Goal: Task Accomplishment & Management: Use online tool/utility

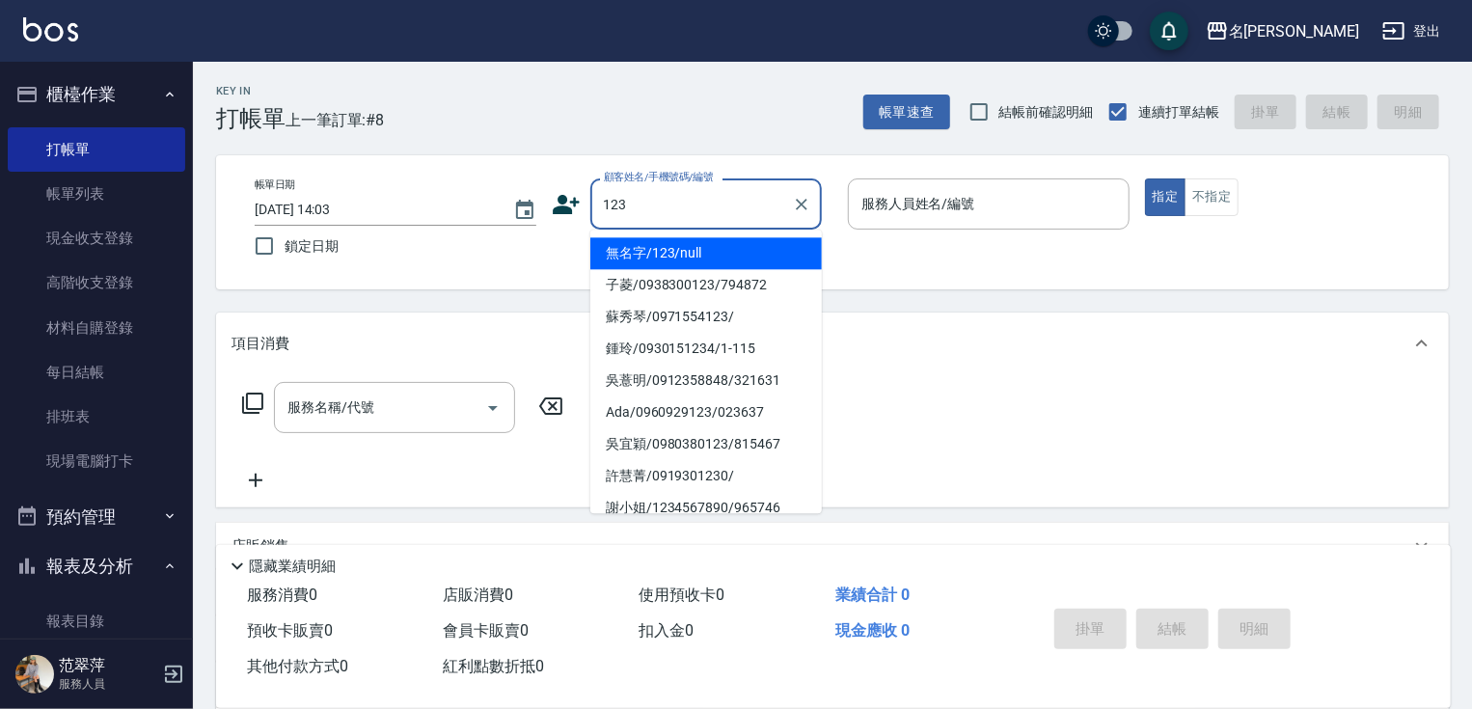
click at [729, 247] on li "無名字/123/null" at bounding box center [706, 253] width 232 height 32
type input "無名字/123/null"
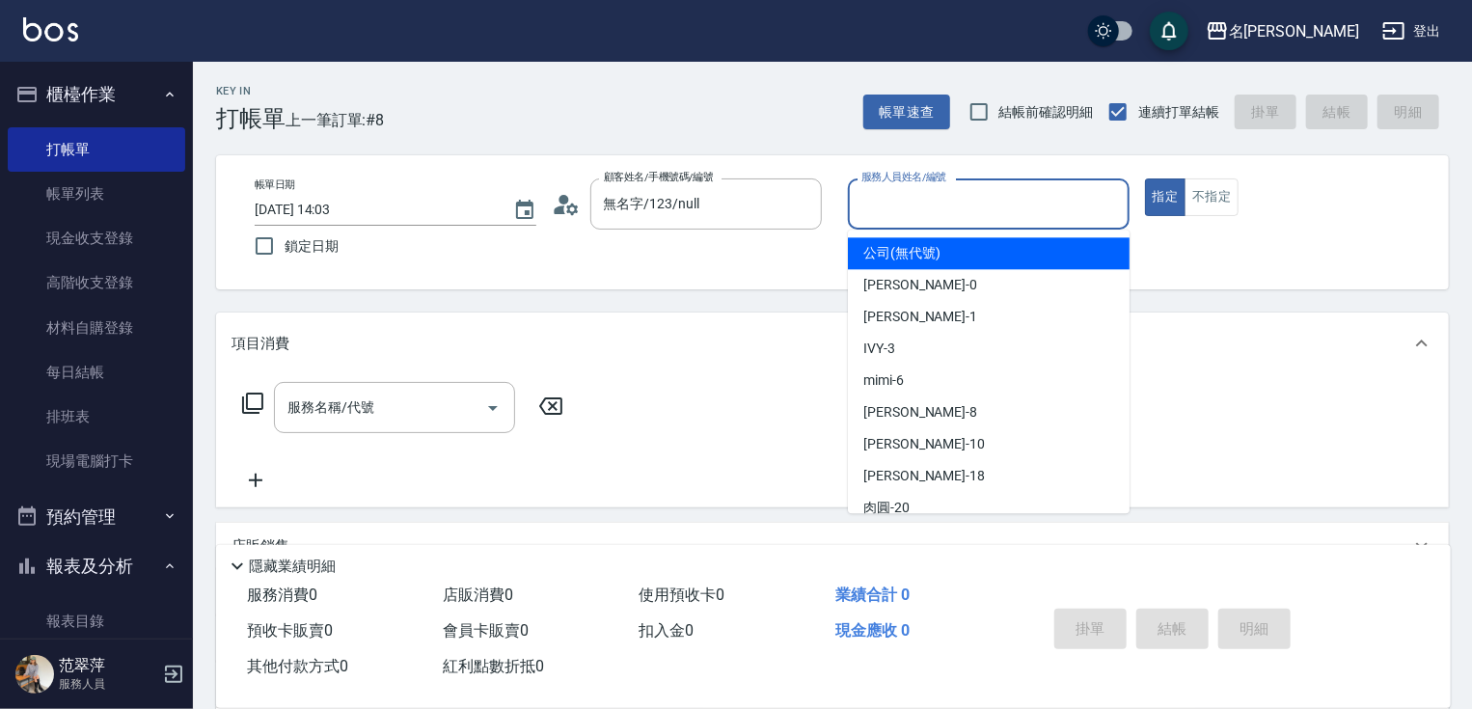
click at [940, 204] on input "服務人員姓名/編號" at bounding box center [989, 204] width 264 height 34
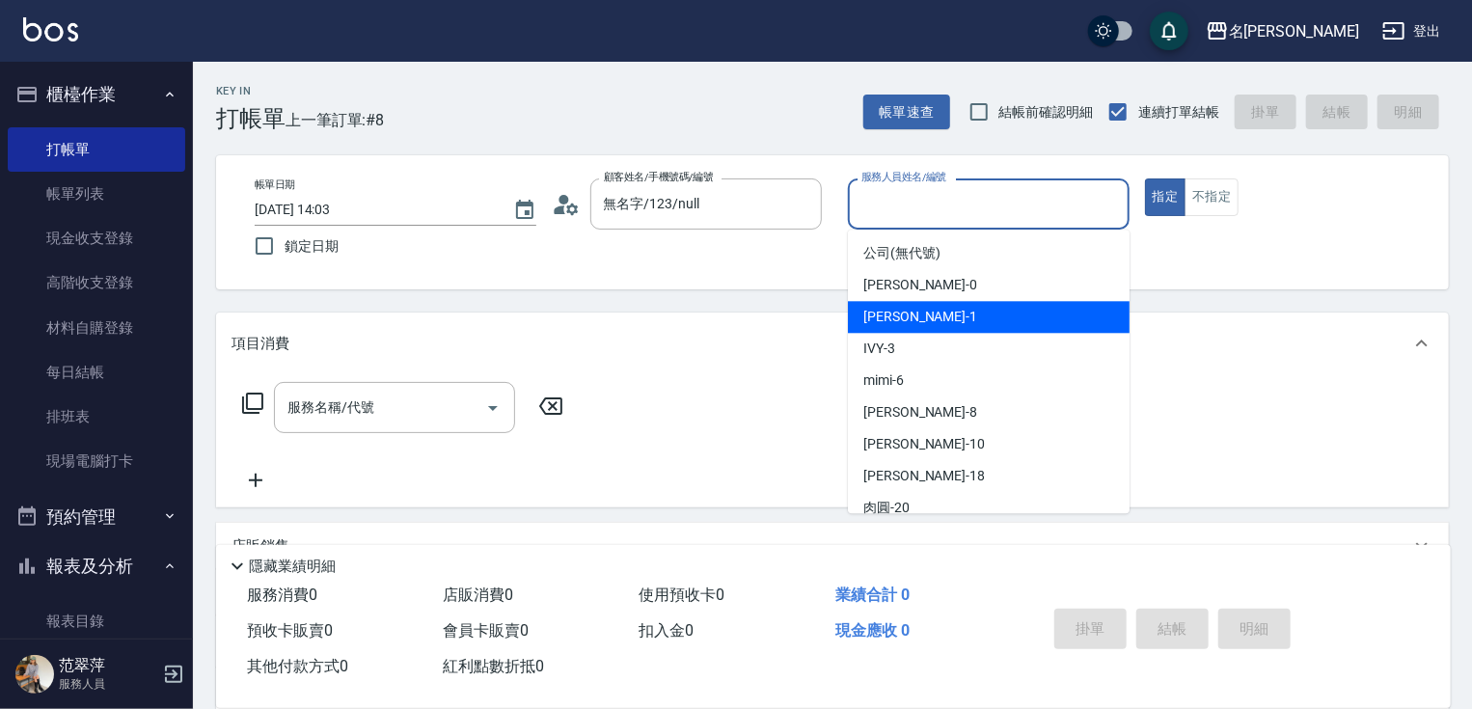
click at [922, 304] on div "[PERSON_NAME] -1" at bounding box center [989, 317] width 282 height 32
type input "Joanne-1"
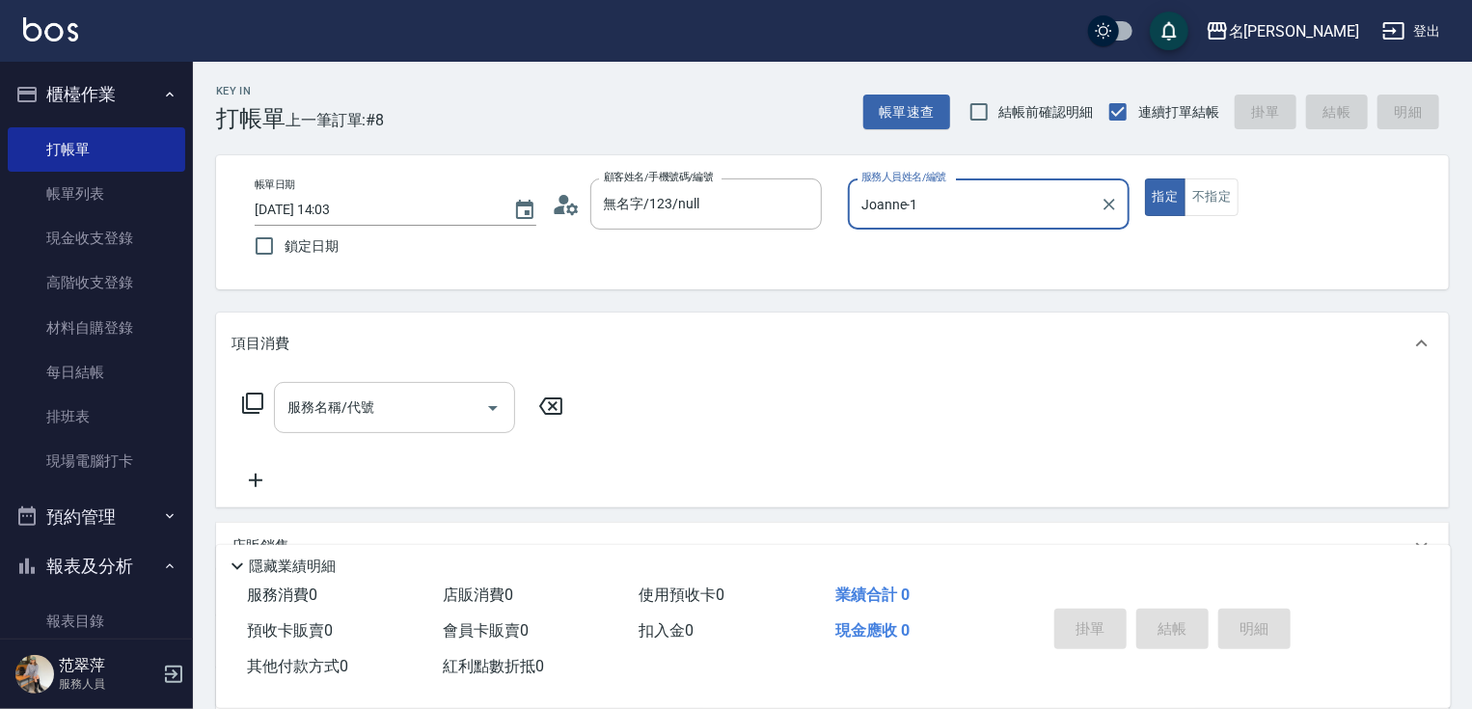
click at [397, 409] on input "服務名稱/代號" at bounding box center [380, 408] width 195 height 34
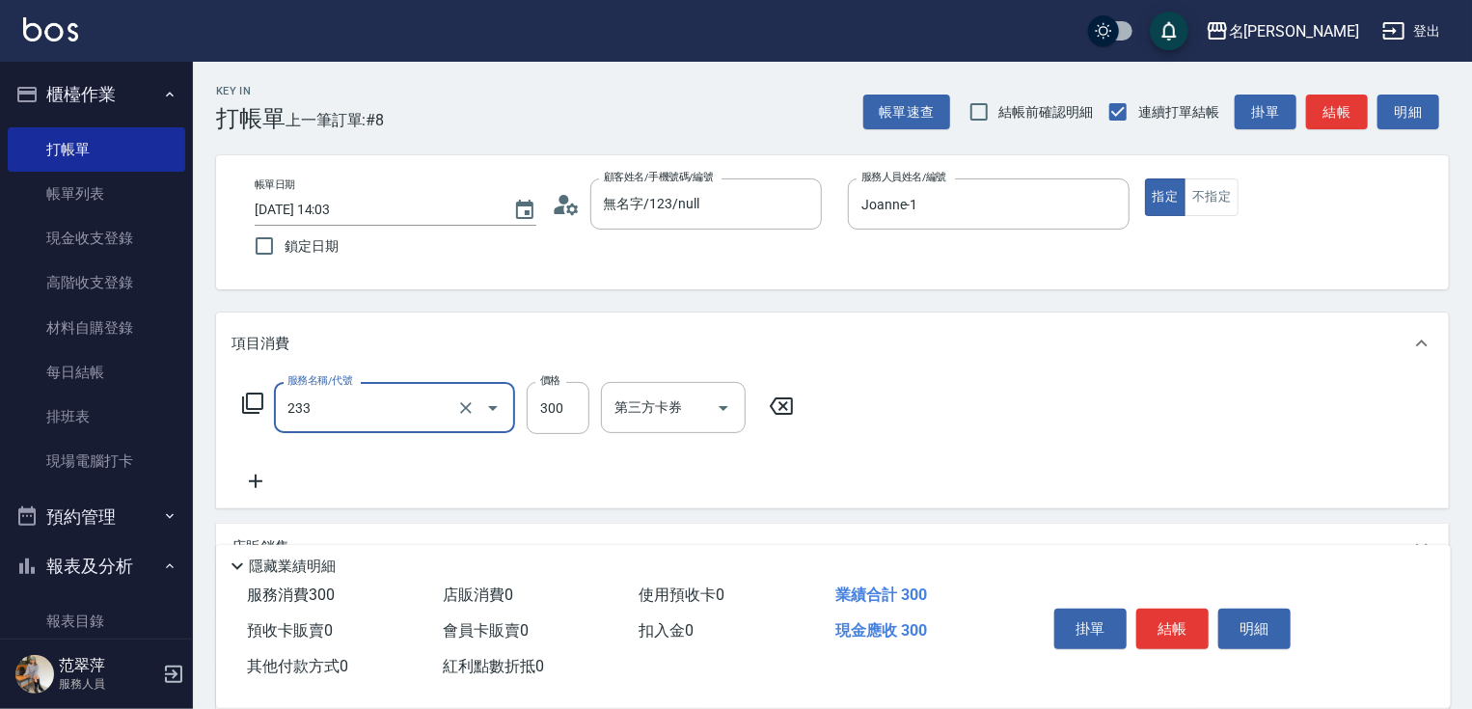
type input "洗髮300(233)"
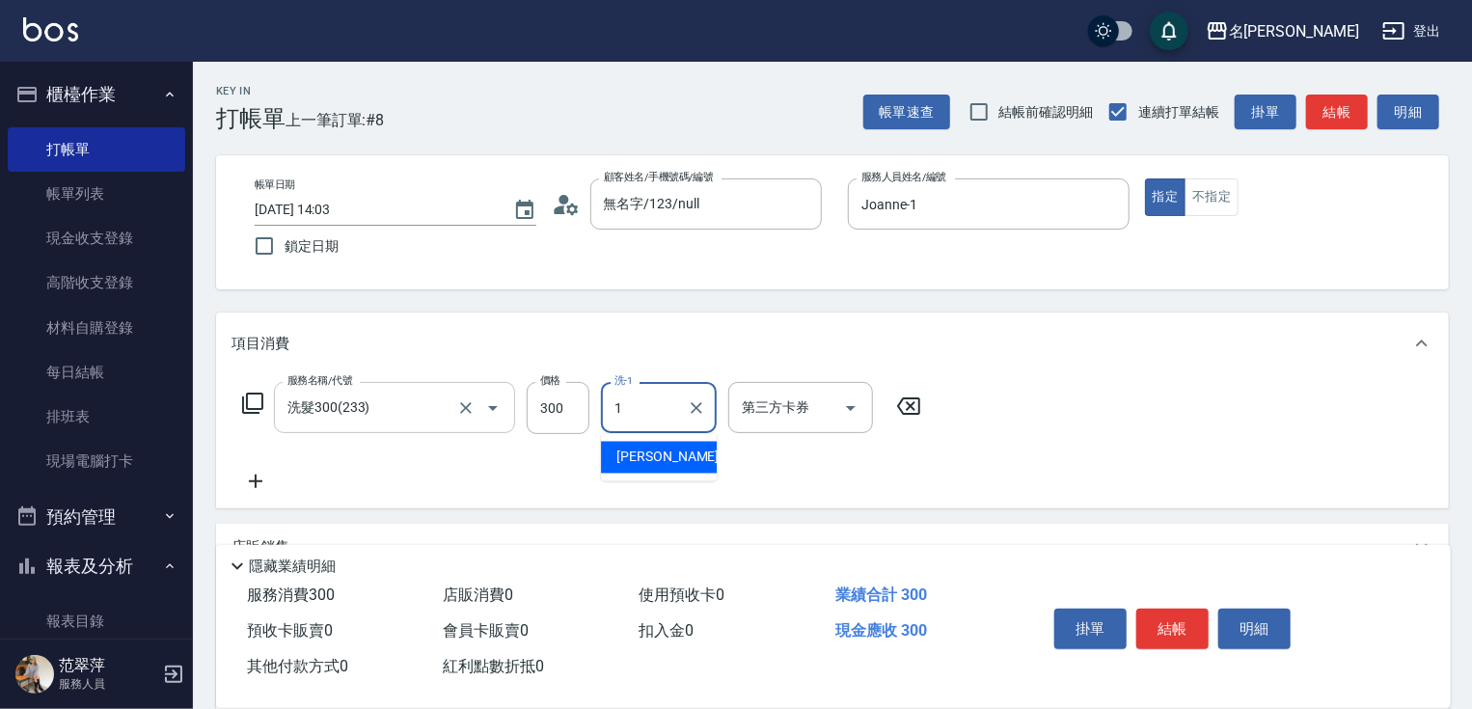
type input "Joanne-1"
click at [253, 482] on icon at bounding box center [256, 482] width 14 height 14
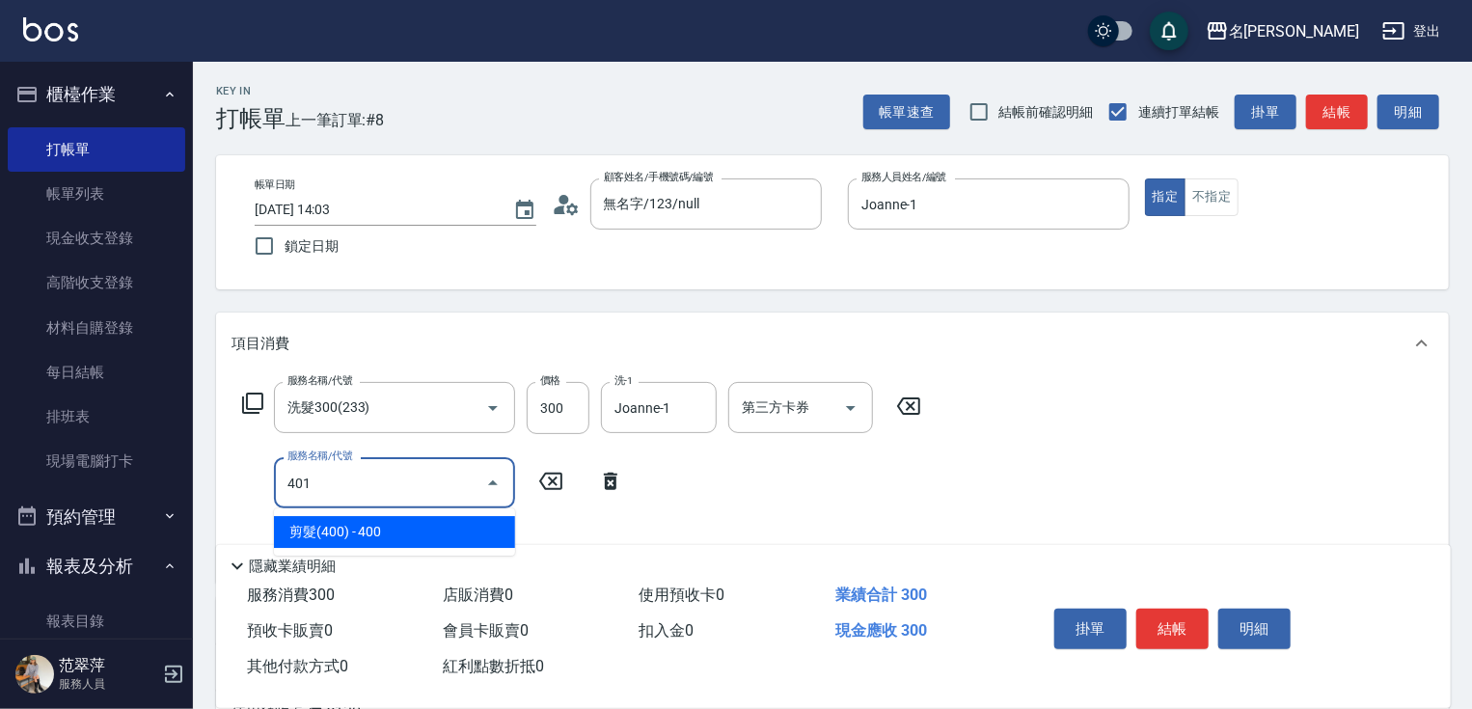
type input "剪髮(400)(401)"
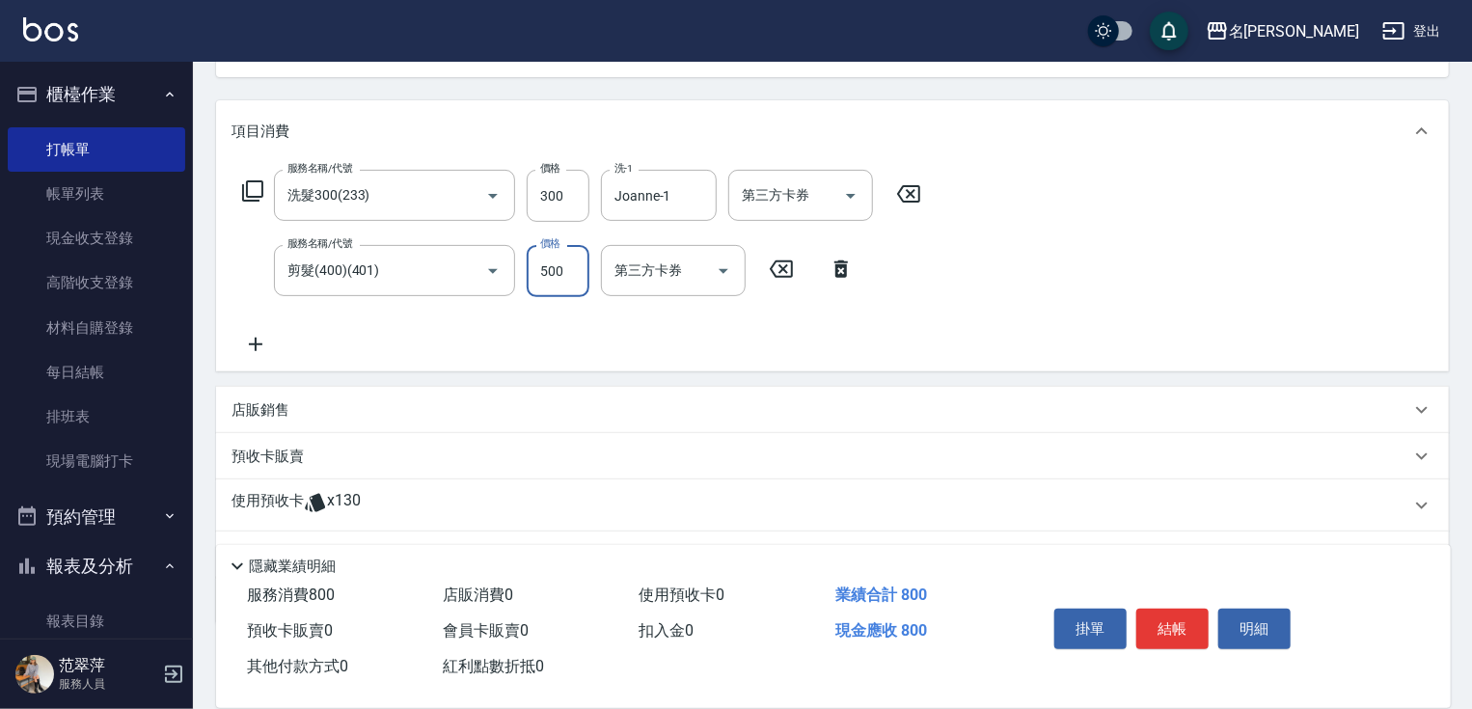
scroll to position [266, 0]
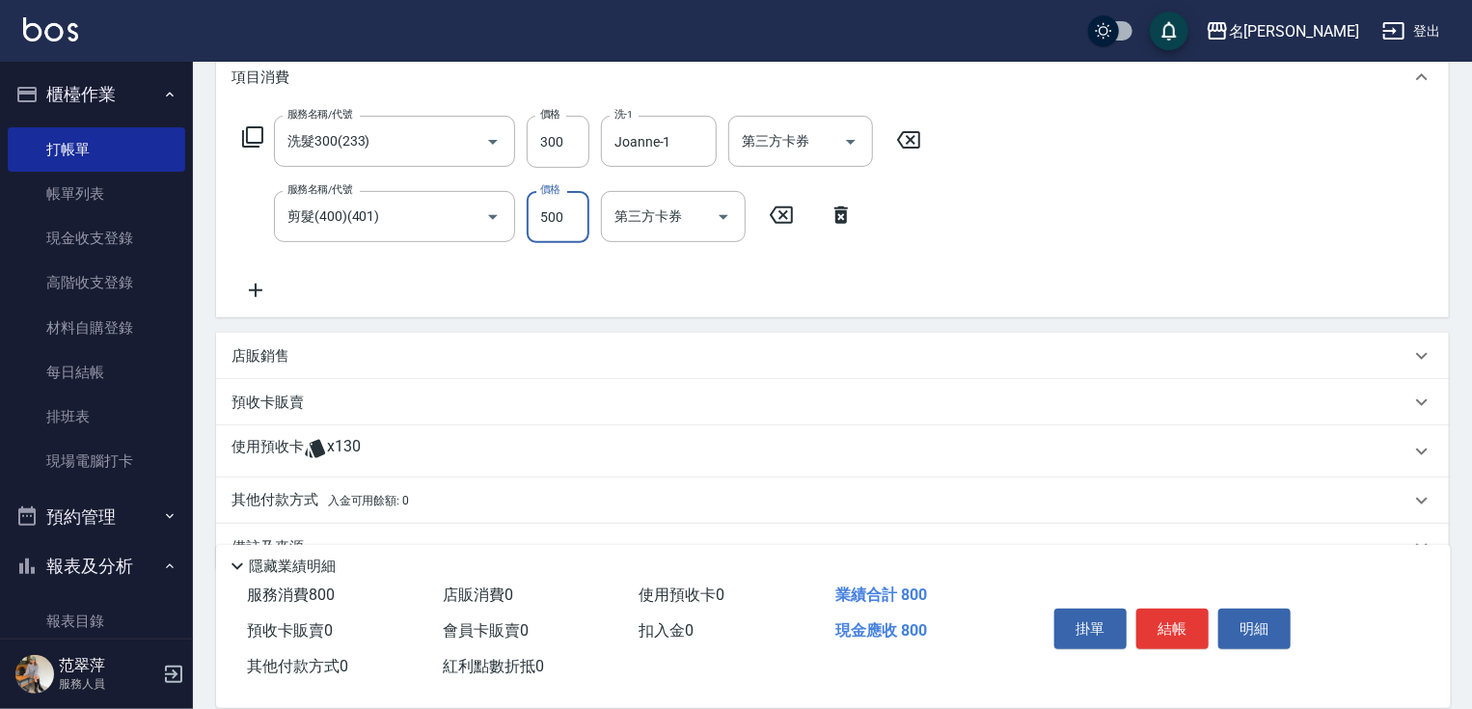
type input "500"
click at [247, 286] on icon at bounding box center [256, 290] width 48 height 23
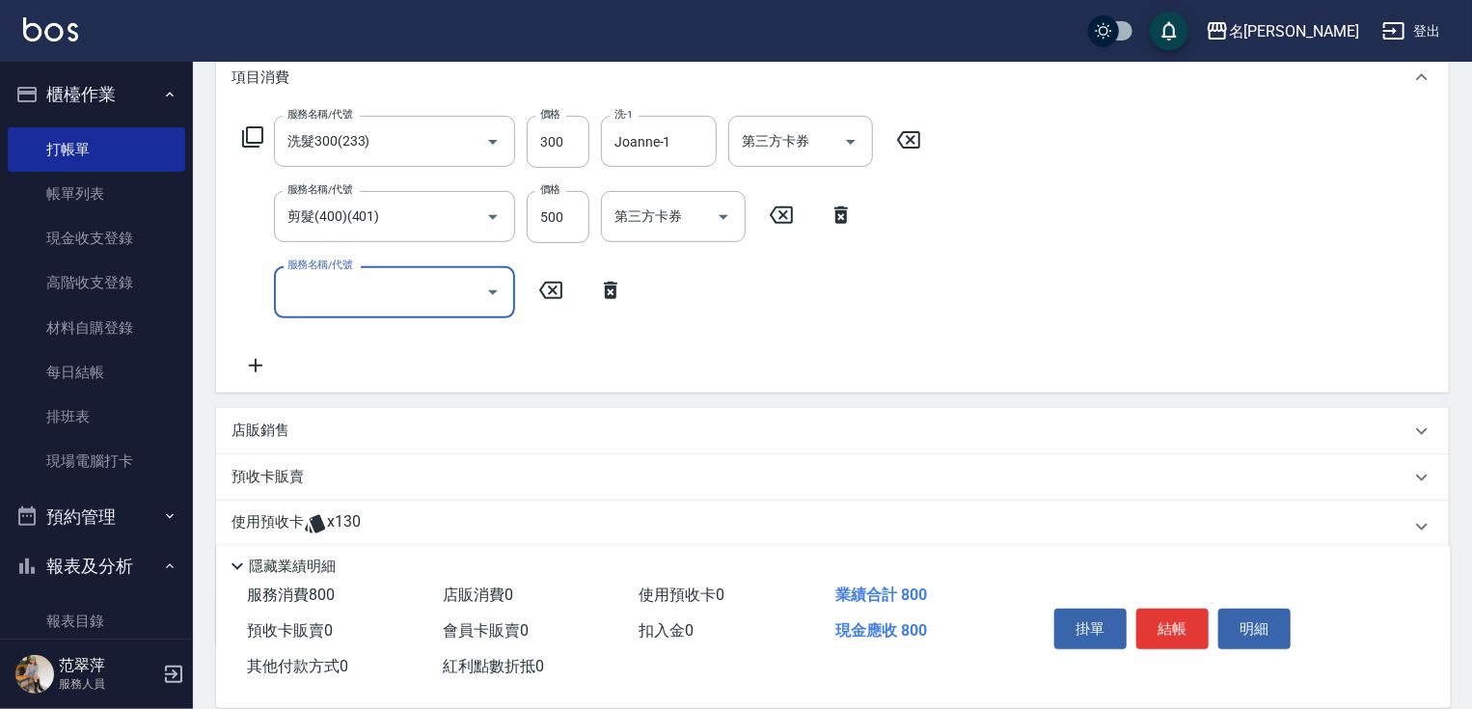
click at [293, 290] on input "服務名稱/代號" at bounding box center [380, 292] width 195 height 34
type input "潤絲20(801)"
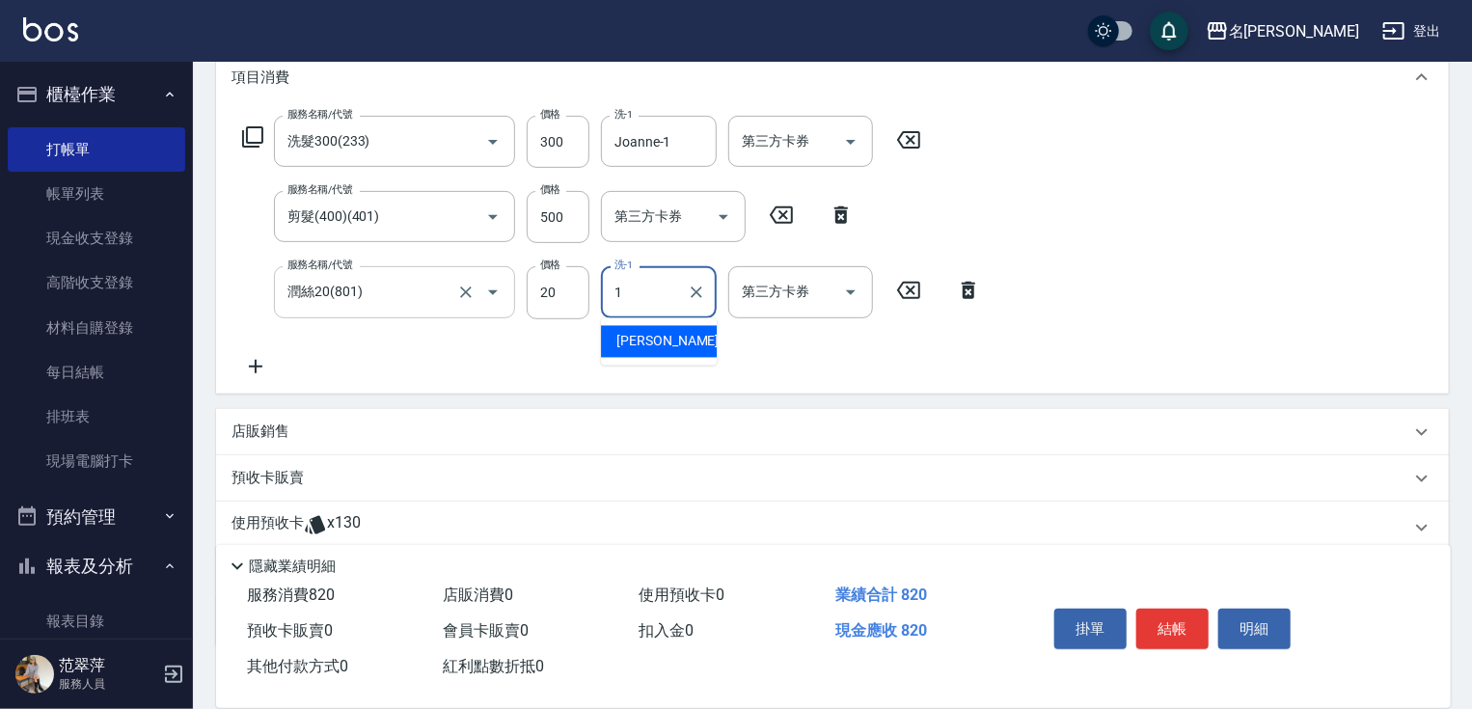
type input "Joanne-1"
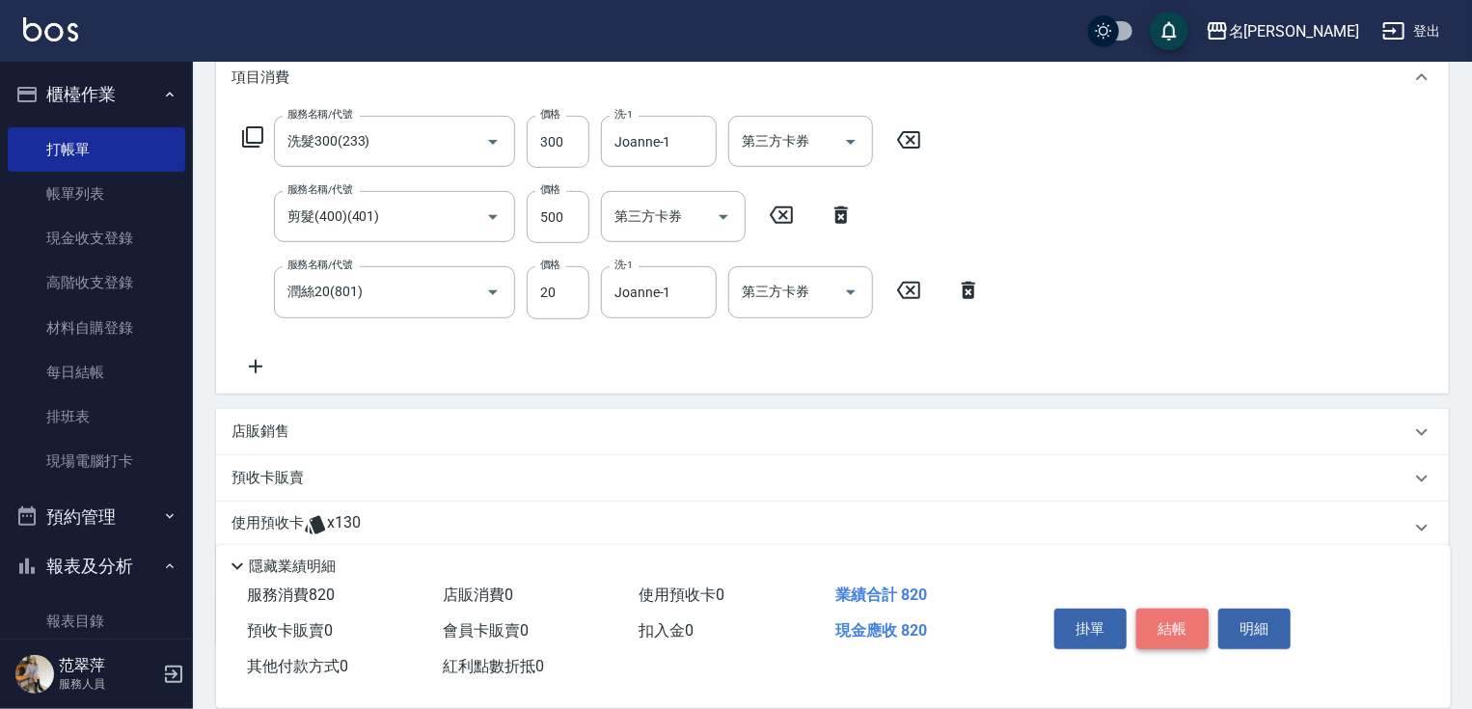
click at [1185, 633] on button "結帳" at bounding box center [1172, 629] width 72 height 41
type input "[DATE] 14:41"
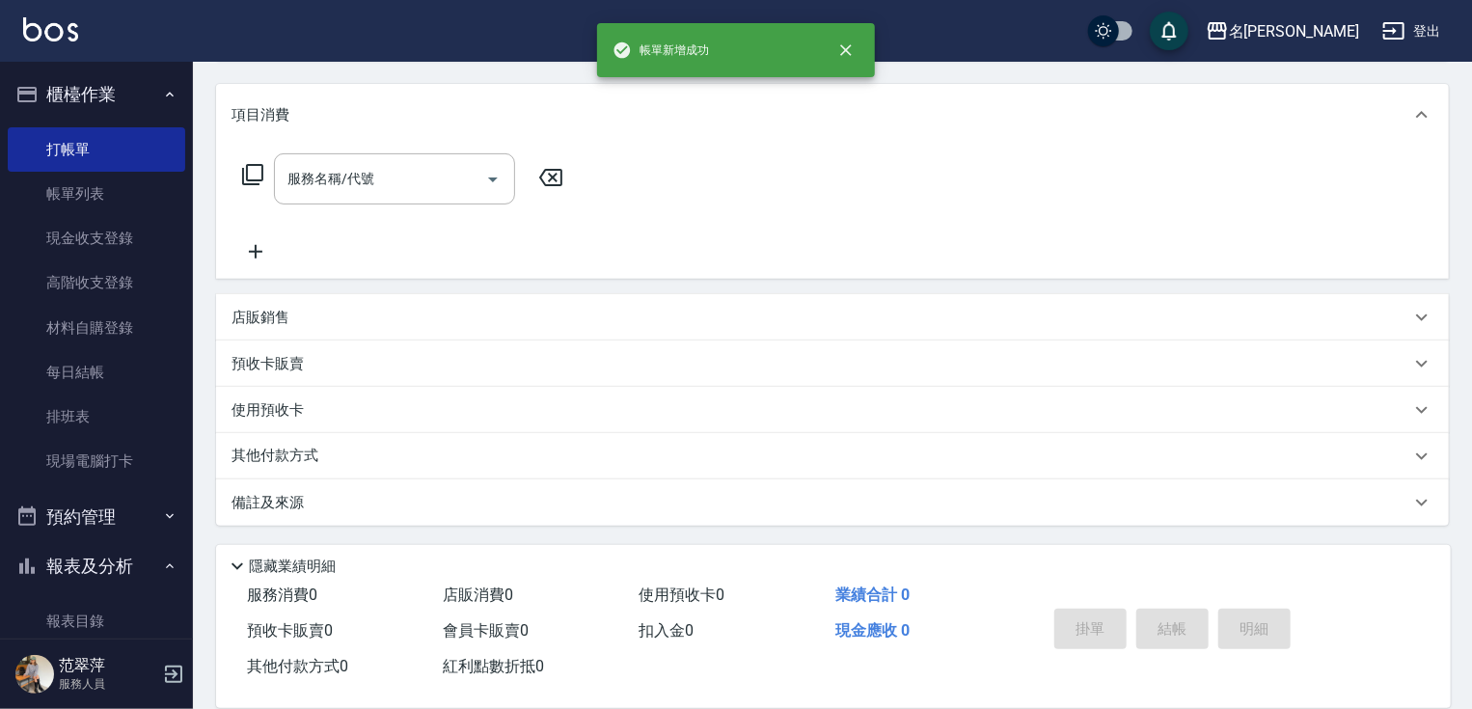
scroll to position [0, 0]
